Goal: Information Seeking & Learning: Check status

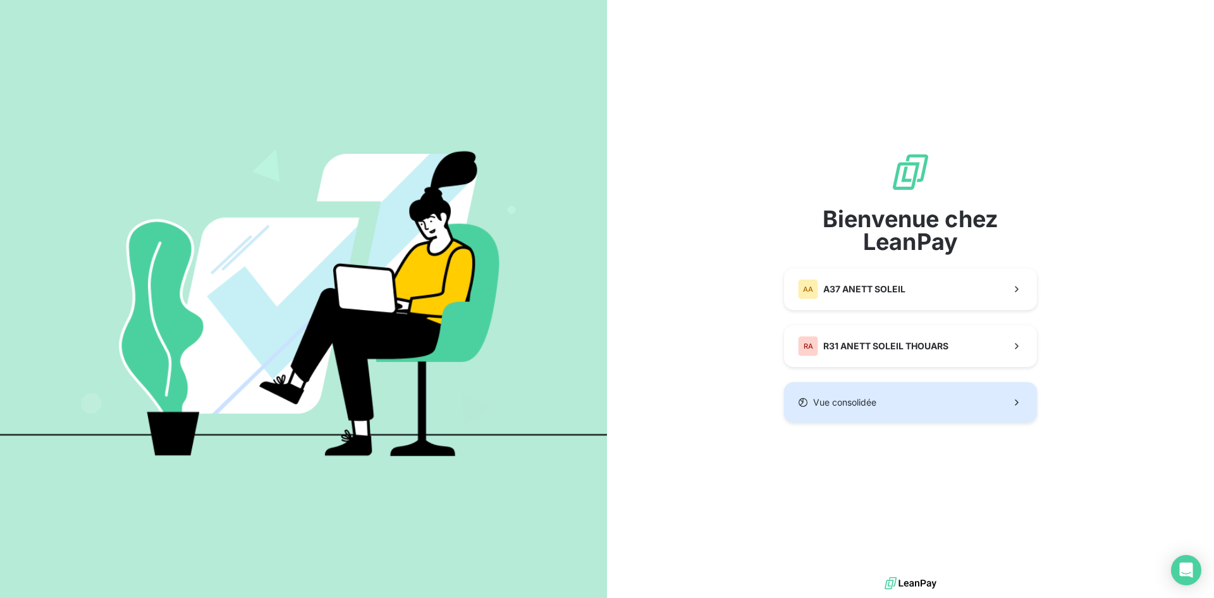
click at [844, 401] on span "Vue consolidée" at bounding box center [844, 402] width 63 height 13
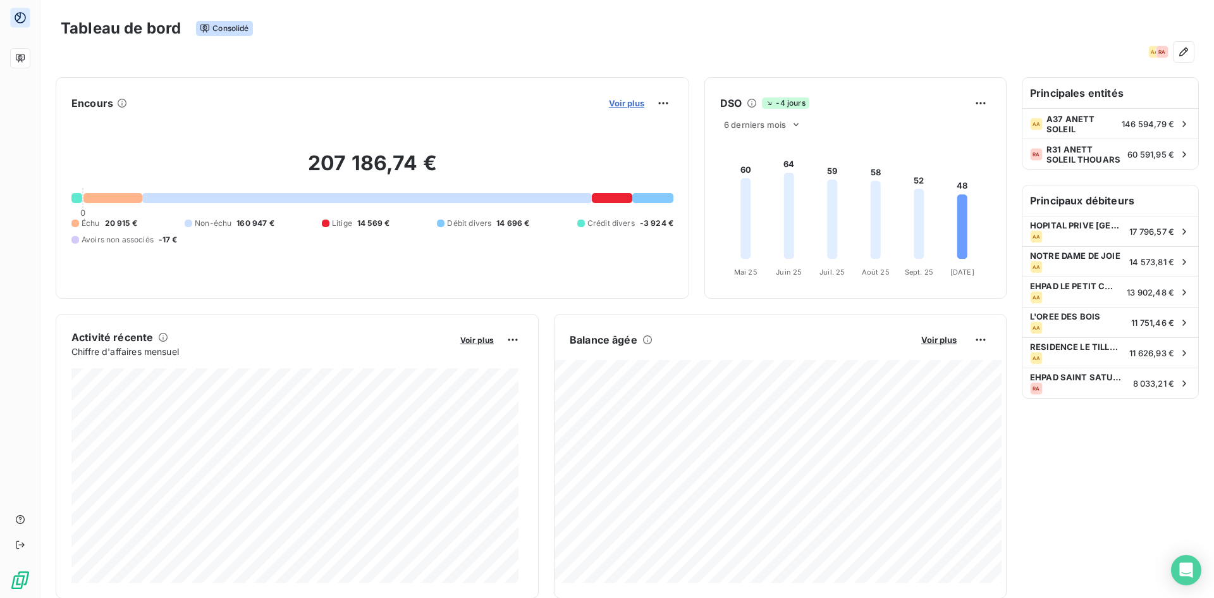
click at [620, 102] on span "Voir plus" at bounding box center [626, 103] width 35 height 10
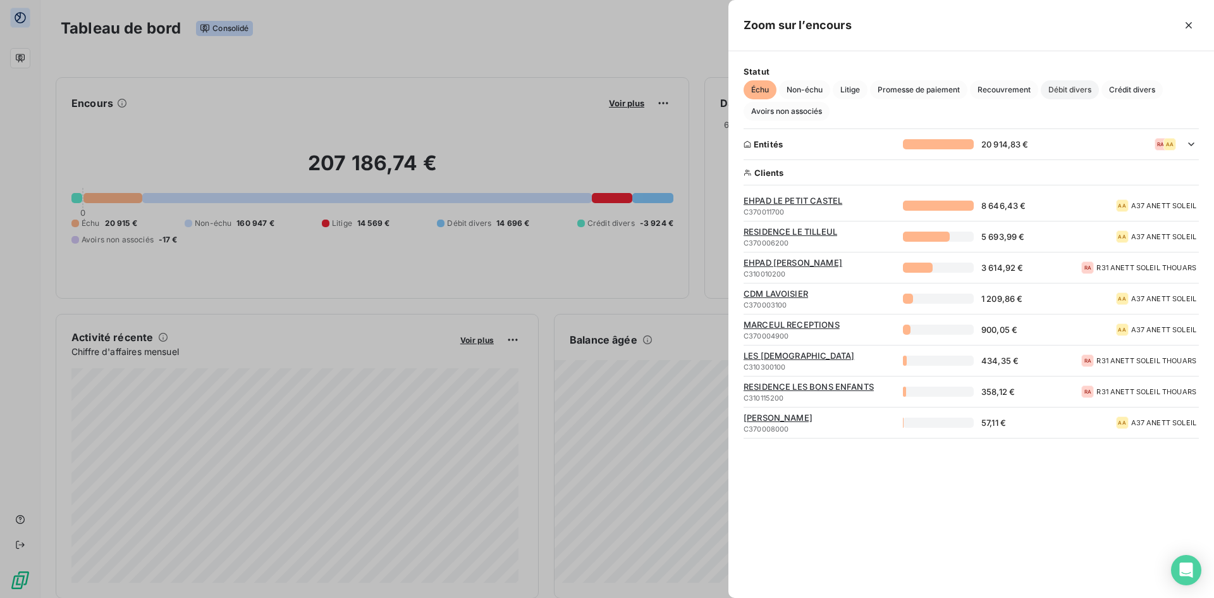
click at [1077, 87] on span "Débit divers" at bounding box center [1070, 89] width 58 height 19
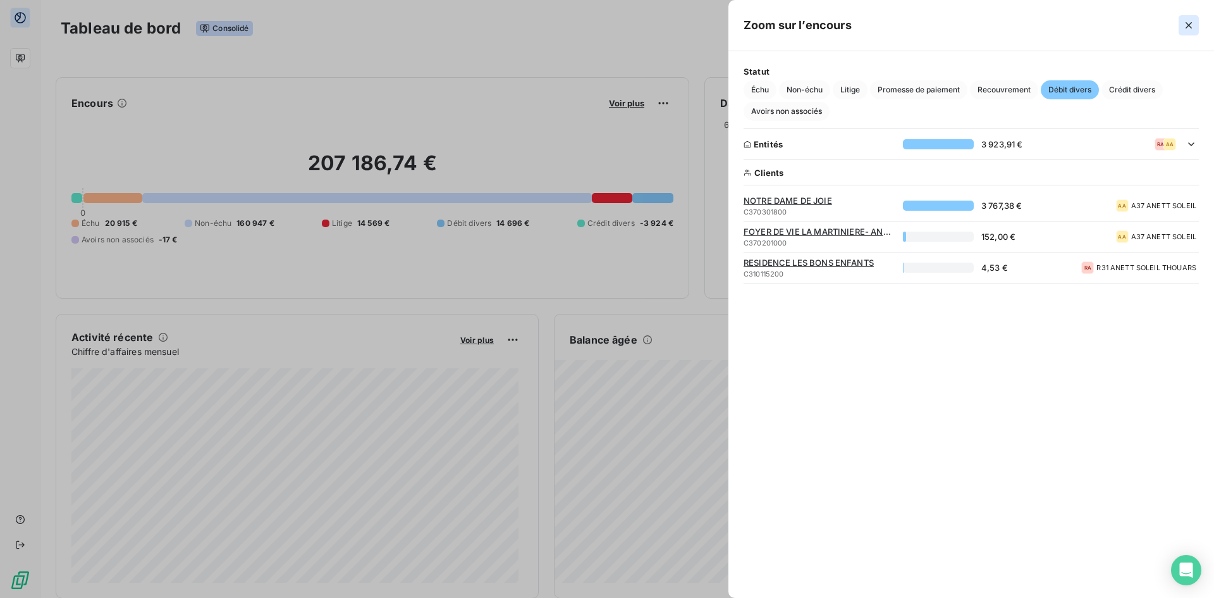
click at [1189, 27] on icon "button" at bounding box center [1189, 25] width 6 height 6
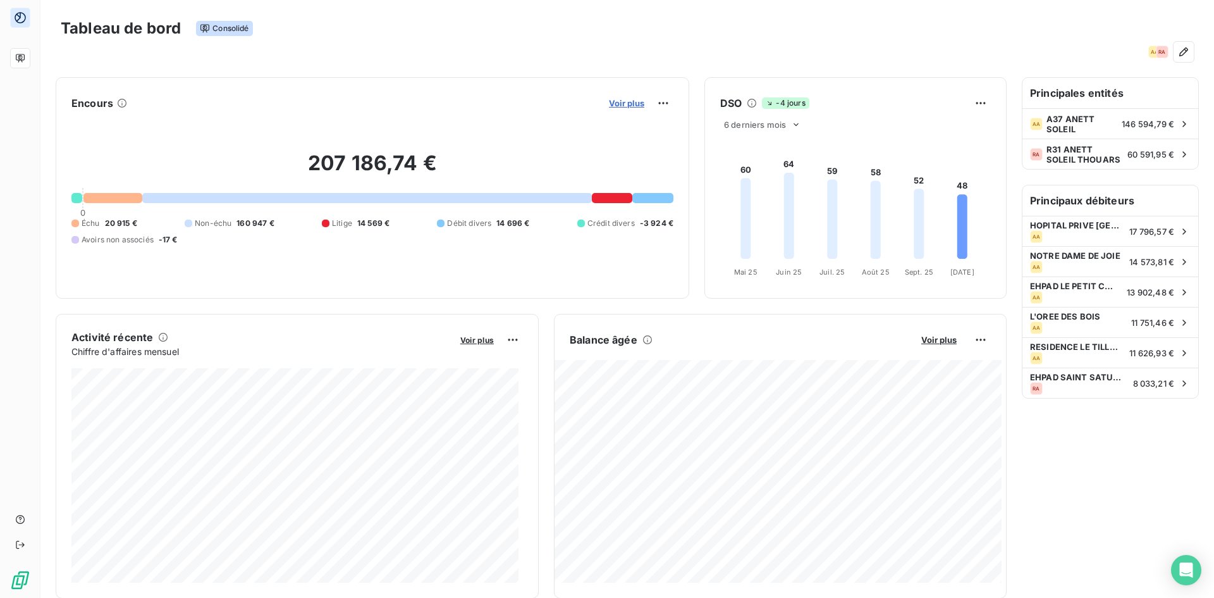
click at [622, 103] on span "Voir plus" at bounding box center [626, 103] width 35 height 10
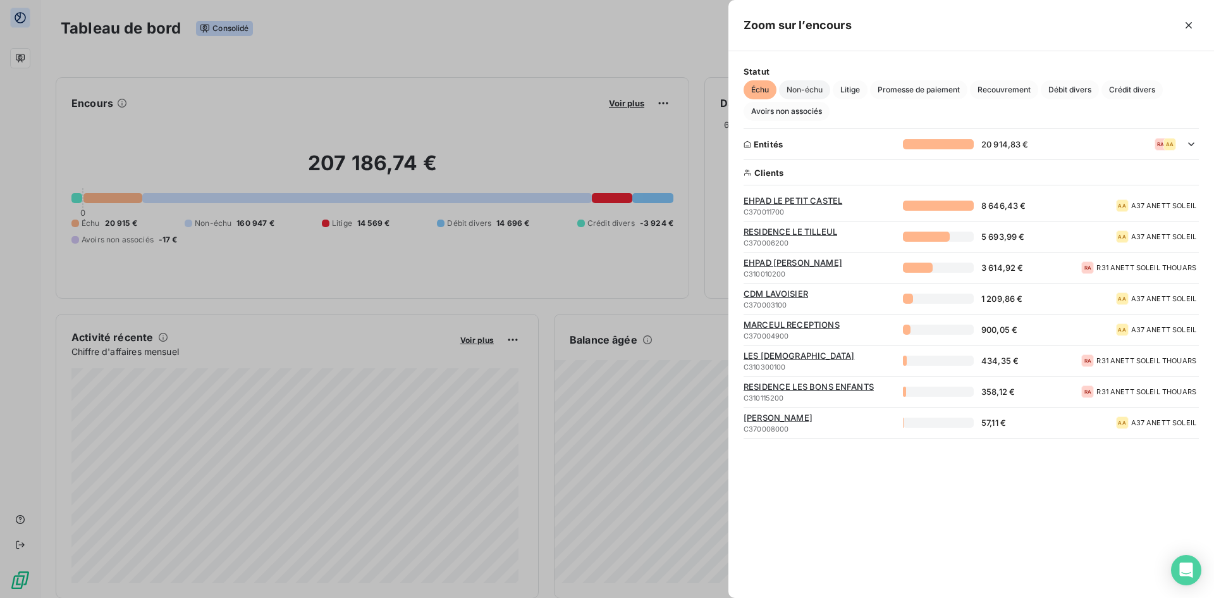
click at [809, 89] on span "Non-échu" at bounding box center [804, 89] width 51 height 19
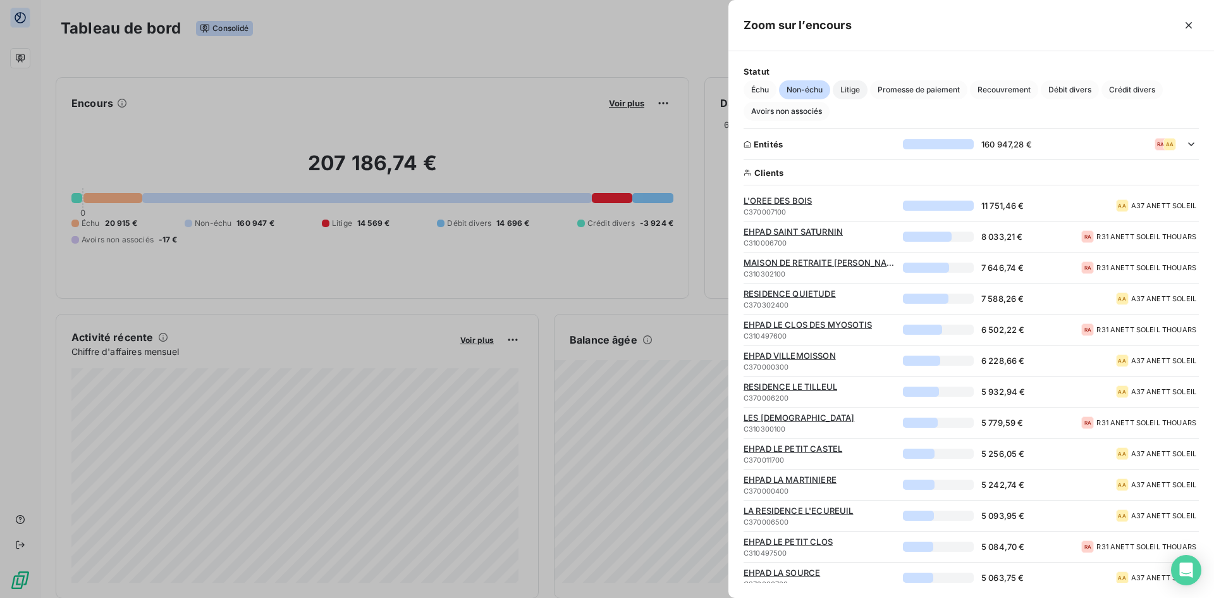
click at [853, 89] on span "Litige" at bounding box center [850, 89] width 35 height 19
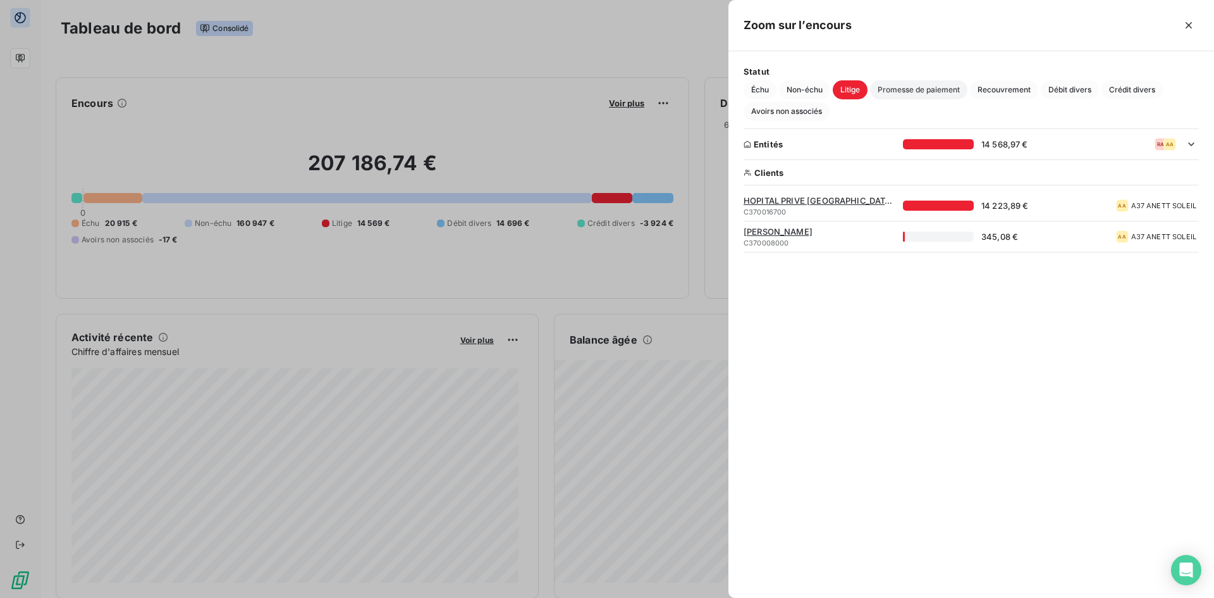
click at [917, 90] on span "Promesse de paiement" at bounding box center [918, 89] width 97 height 19
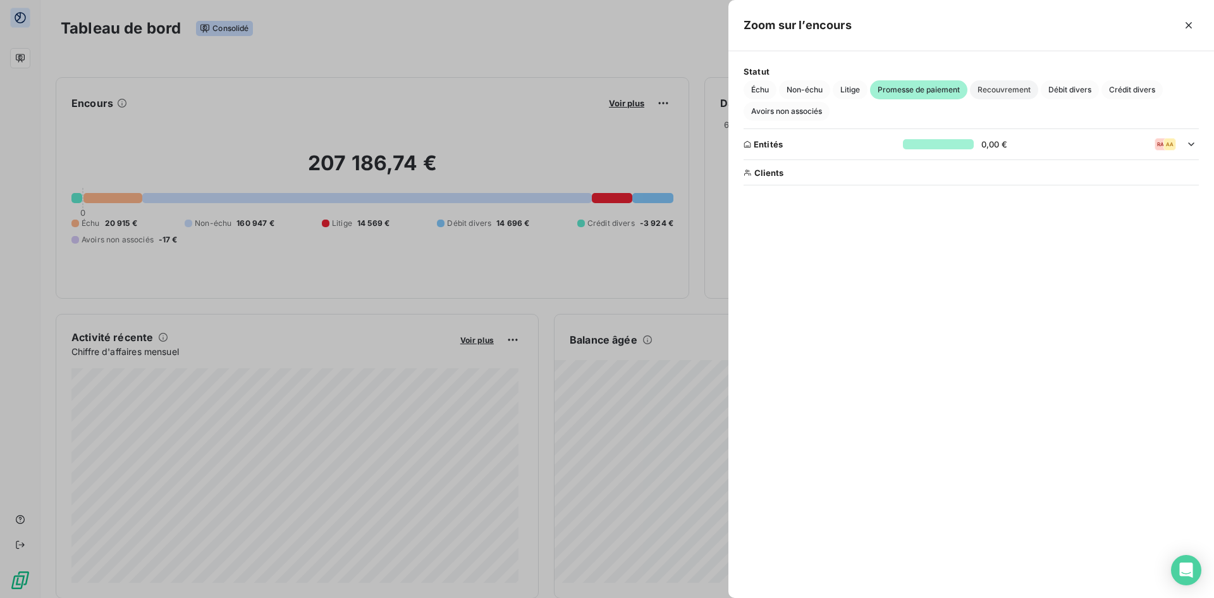
click at [998, 90] on span "Recouvrement" at bounding box center [1004, 89] width 68 height 19
click at [1058, 89] on span "Débit divers" at bounding box center [1070, 89] width 58 height 19
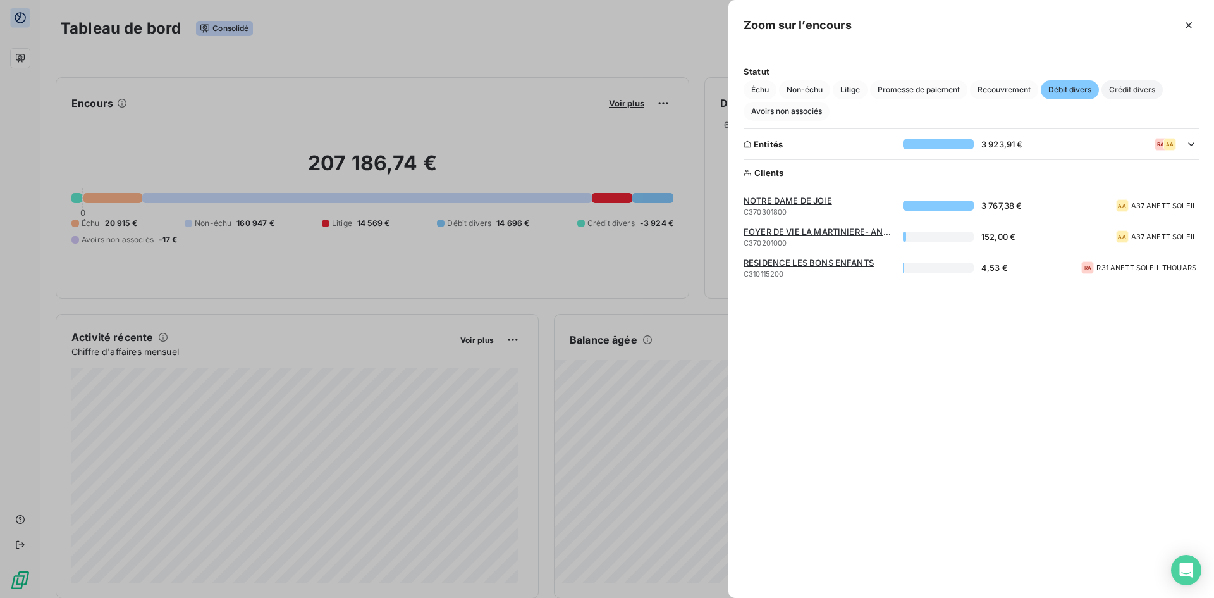
click at [1123, 88] on span "Crédit divers" at bounding box center [1131, 89] width 61 height 19
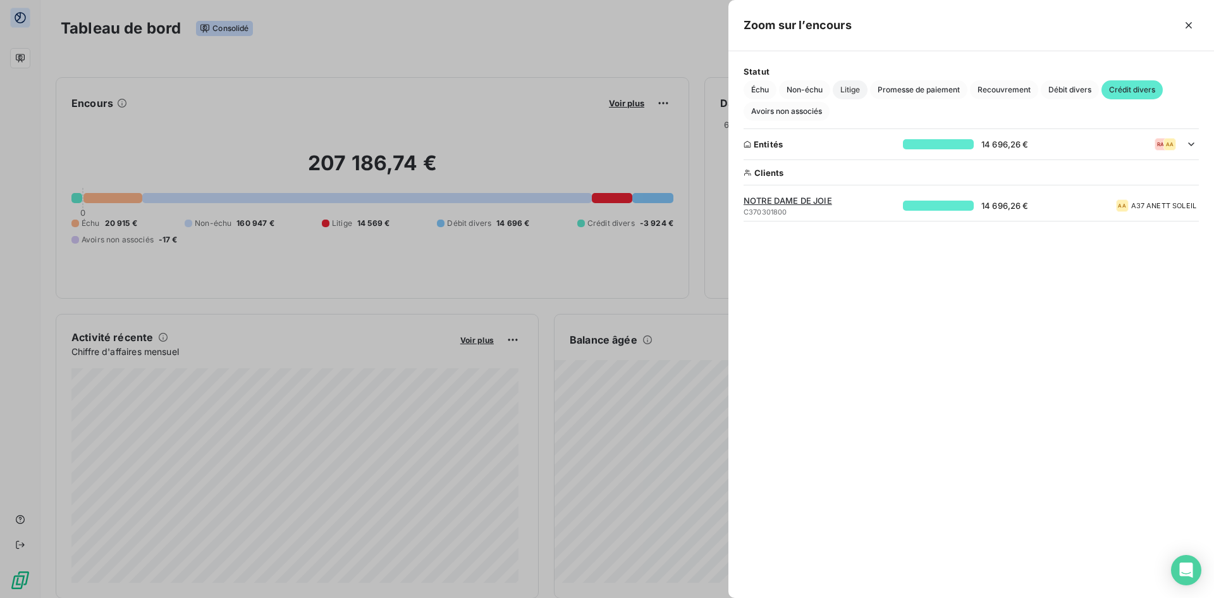
click at [848, 87] on span "Litige" at bounding box center [850, 89] width 35 height 19
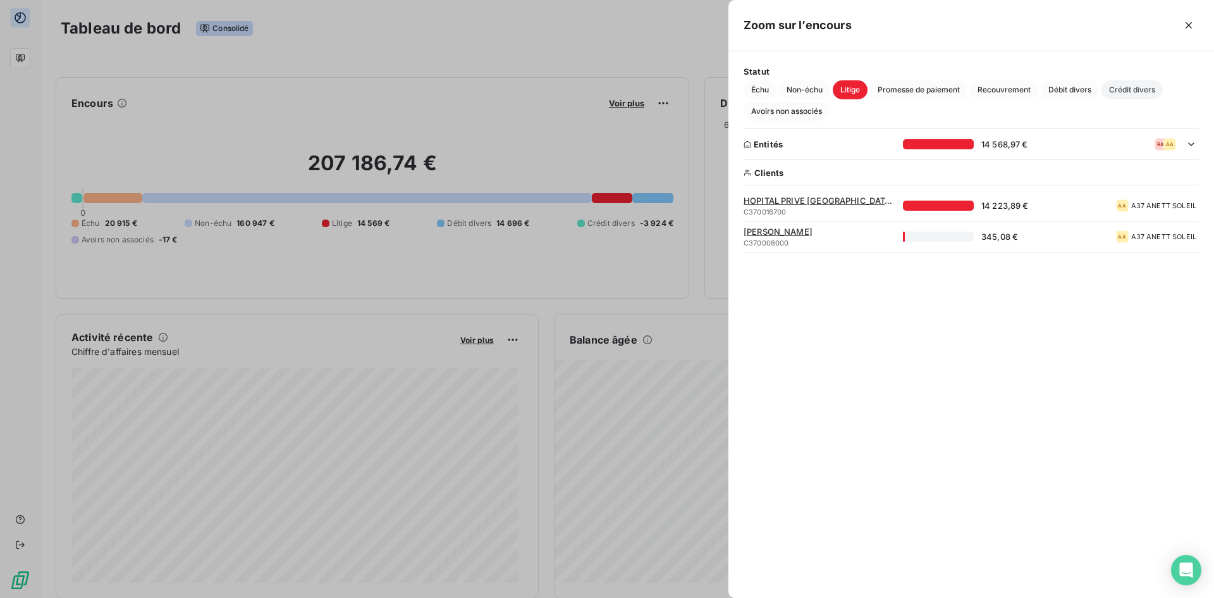
click at [1120, 87] on span "Crédit divers" at bounding box center [1131, 89] width 61 height 19
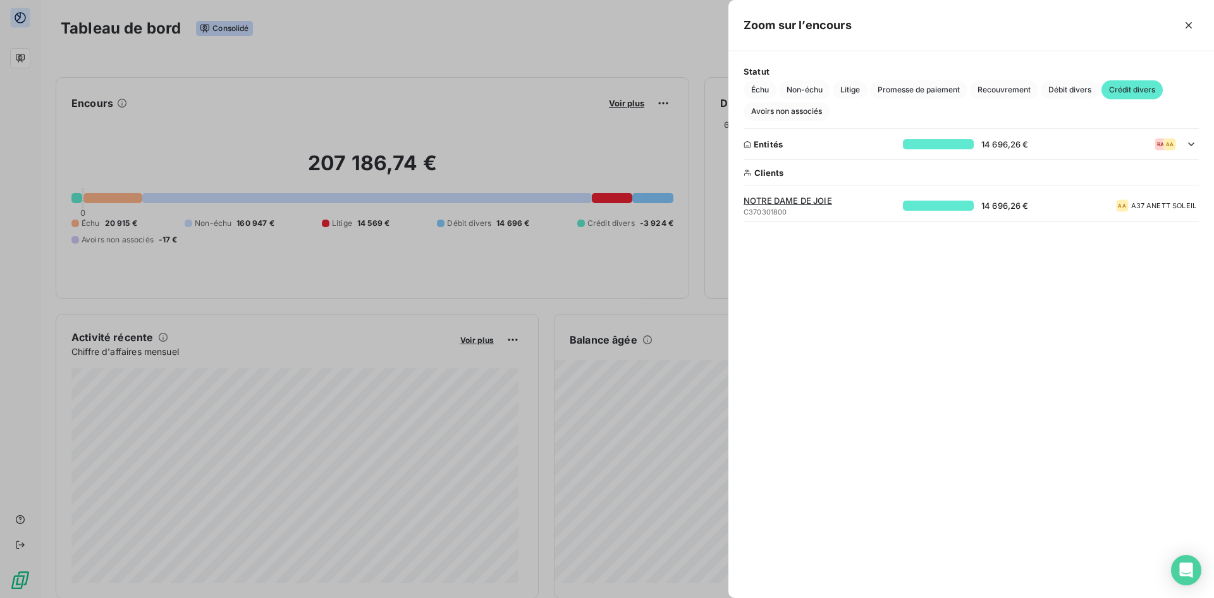
click at [799, 200] on span "NOTRE DAME DE JOIE" at bounding box center [820, 200] width 152 height 10
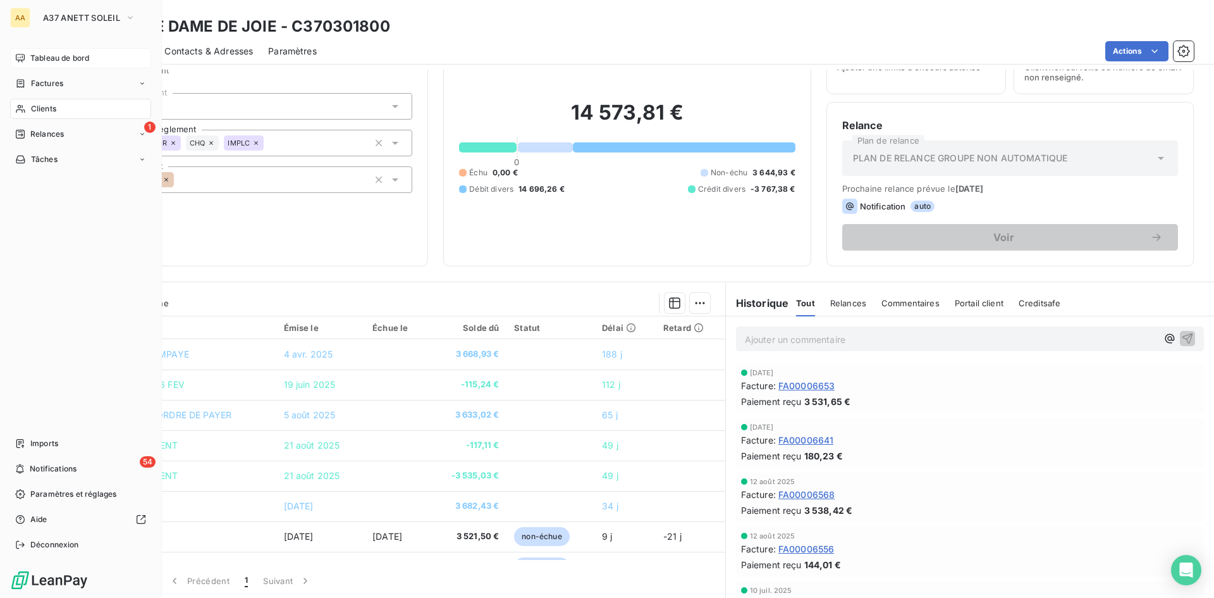
click at [82, 60] on span "Tableau de bord" at bounding box center [59, 57] width 59 height 11
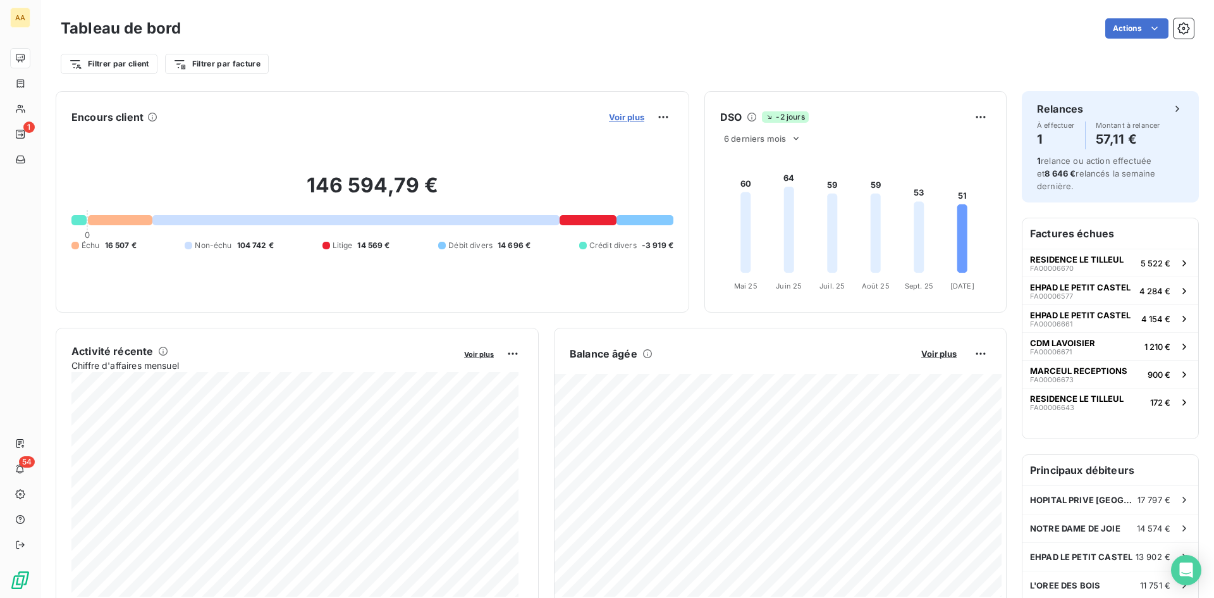
click at [614, 115] on span "Voir plus" at bounding box center [626, 117] width 35 height 10
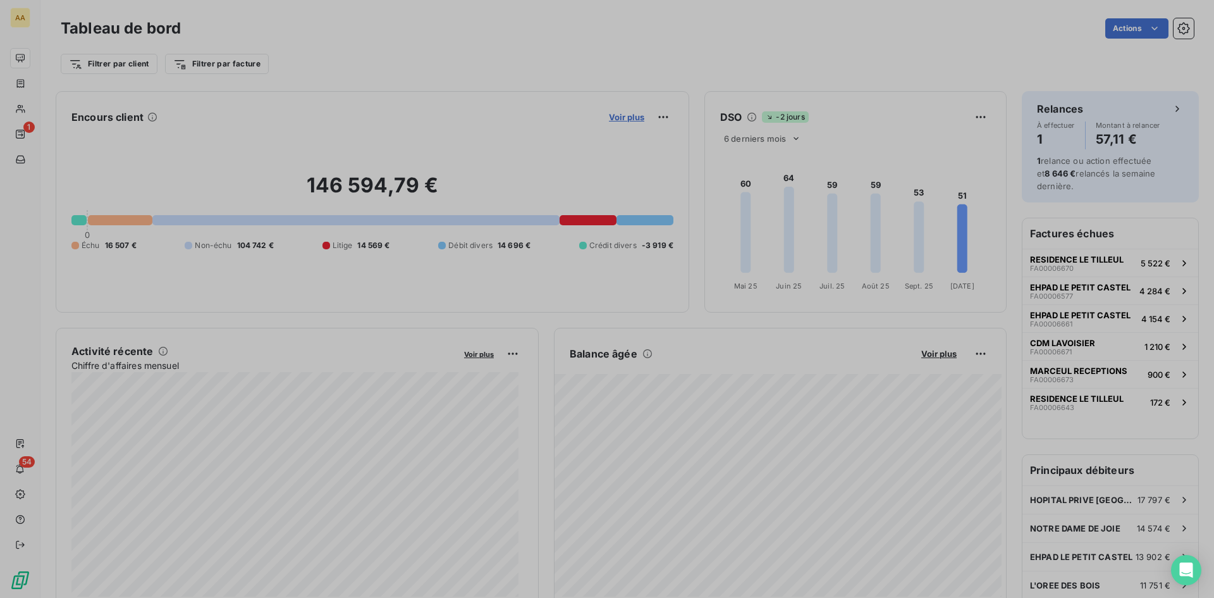
scroll to position [10, 10]
